Goal: Navigation & Orientation: Understand site structure

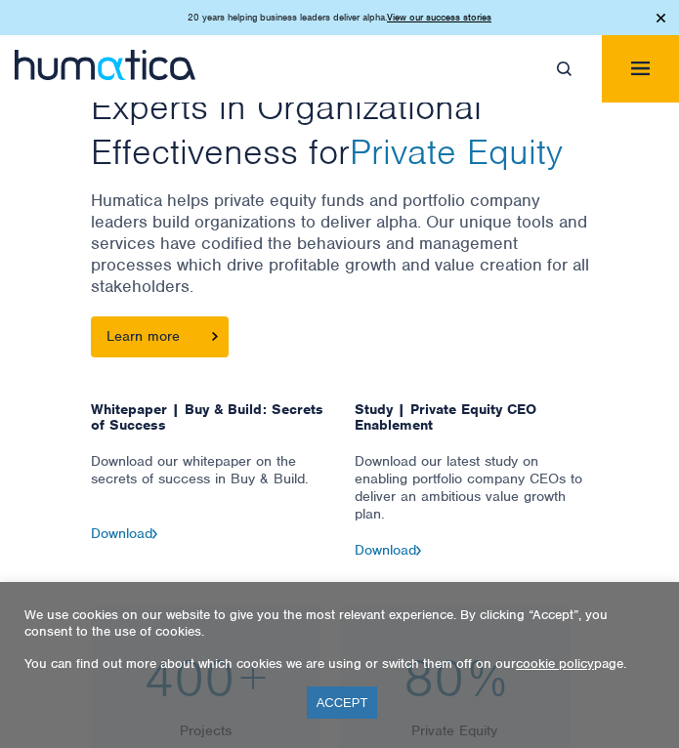
scroll to position [752, 0]
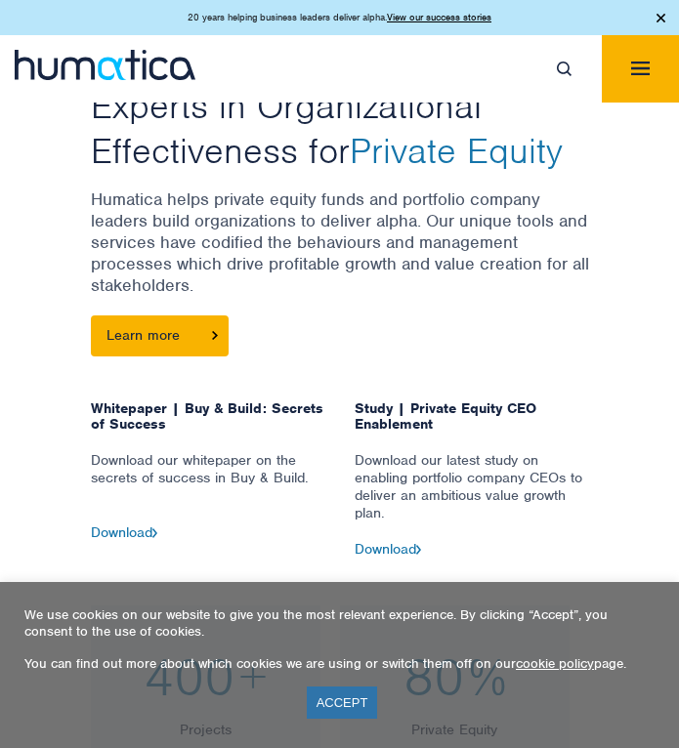
click at [629, 64] on button "Toggle navigation" at bounding box center [639, 68] width 77 height 67
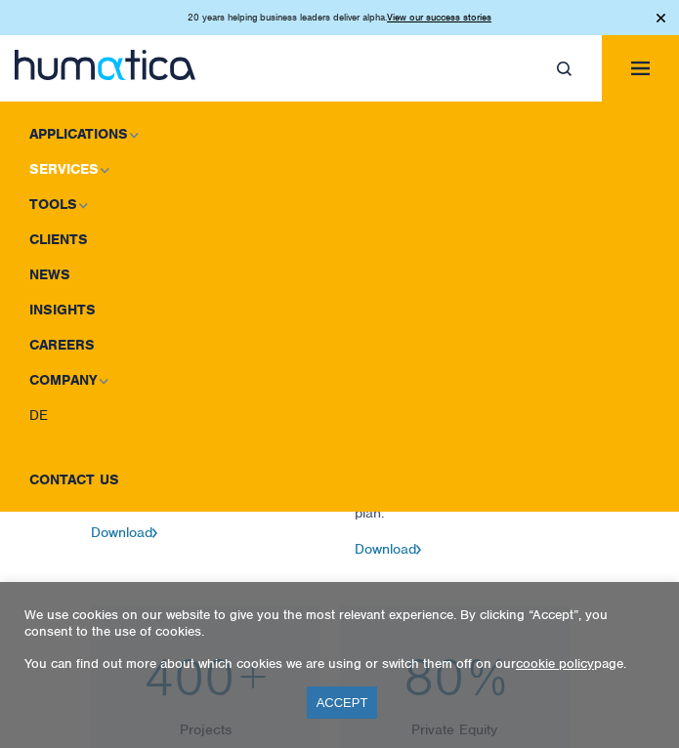
click at [83, 165] on link "Services" at bounding box center [339, 168] width 679 height 35
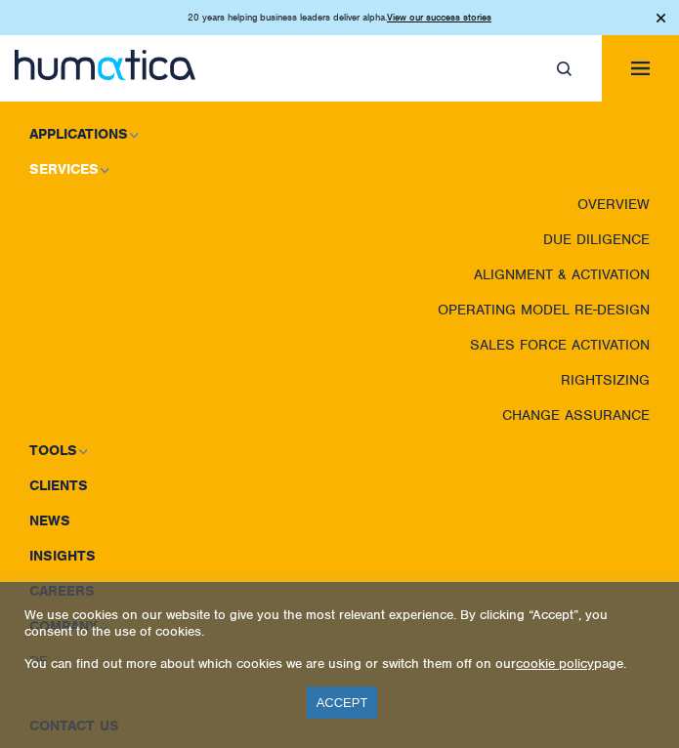
click at [84, 166] on link "Services" at bounding box center [339, 168] width 679 height 35
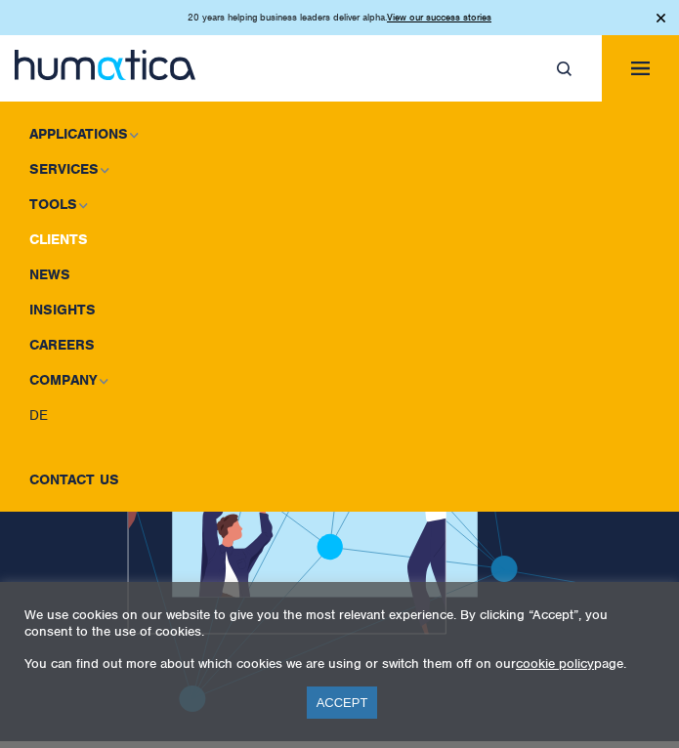
click at [65, 230] on link "Clients" at bounding box center [339, 239] width 679 height 35
click at [93, 133] on link "Applications" at bounding box center [339, 133] width 679 height 35
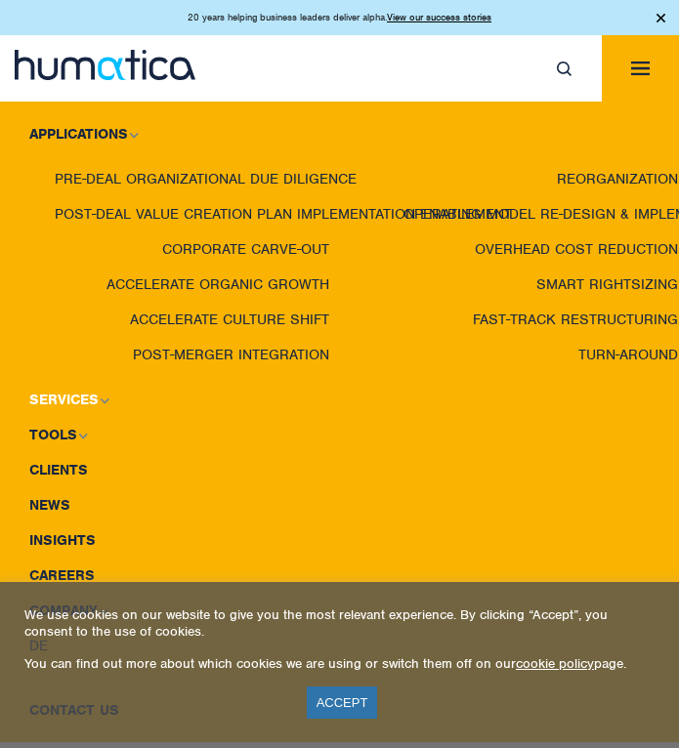
click at [79, 398] on link "Services" at bounding box center [339, 399] width 679 height 35
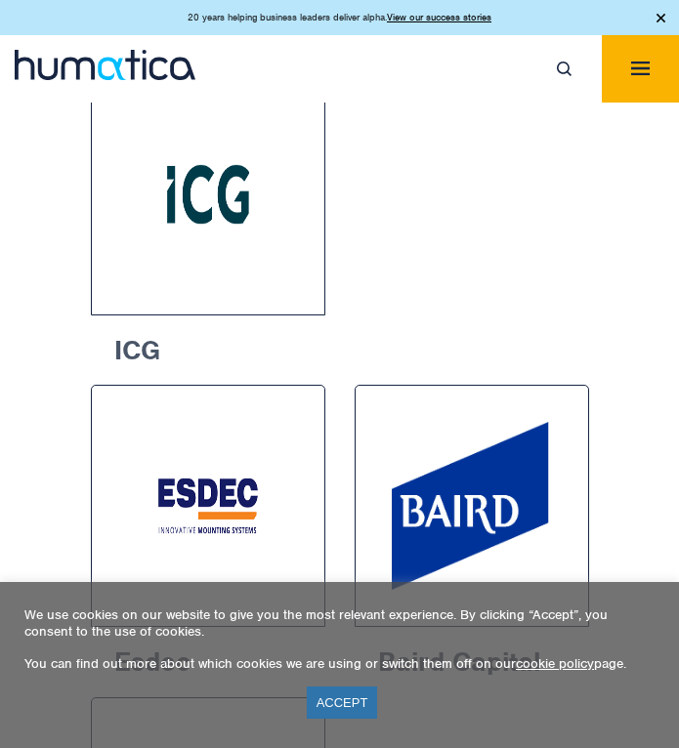
scroll to position [2222, 0]
